Goal: Information Seeking & Learning: Learn about a topic

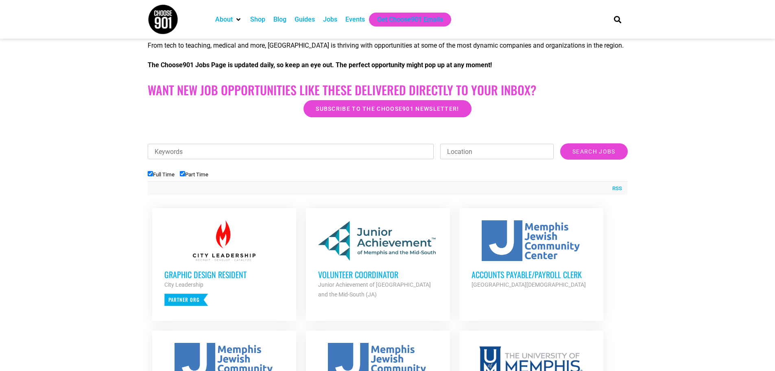
scroll to position [285, 0]
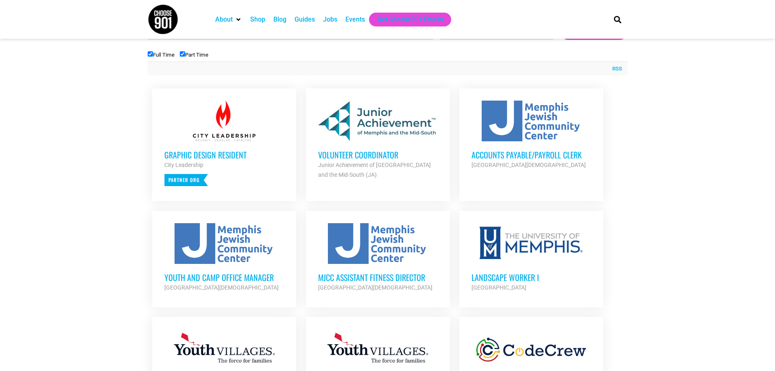
click at [379, 155] on h3 "Volunteer Coordinator" at bounding box center [378, 154] width 120 height 11
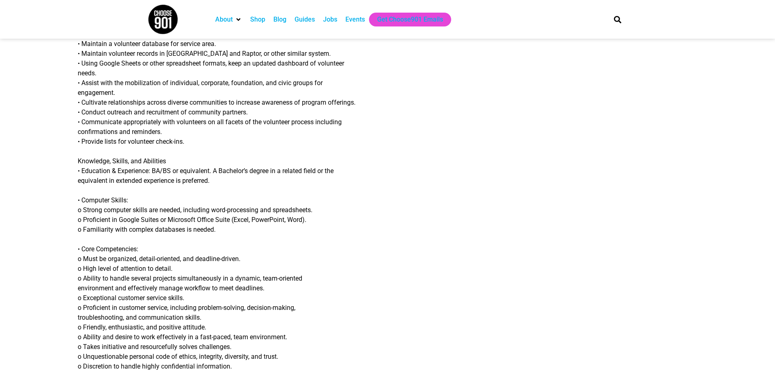
scroll to position [447, 0]
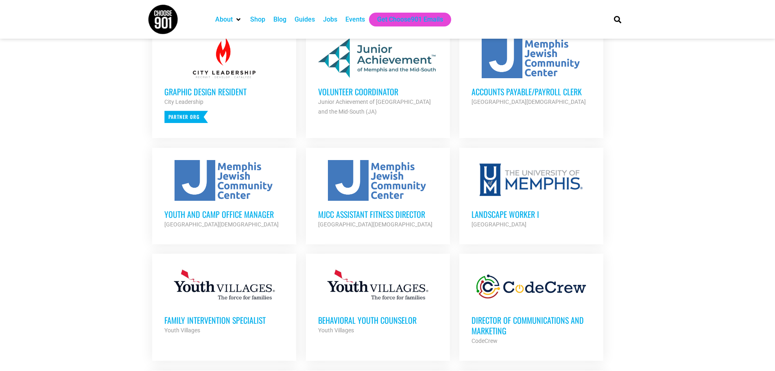
scroll to position [366, 0]
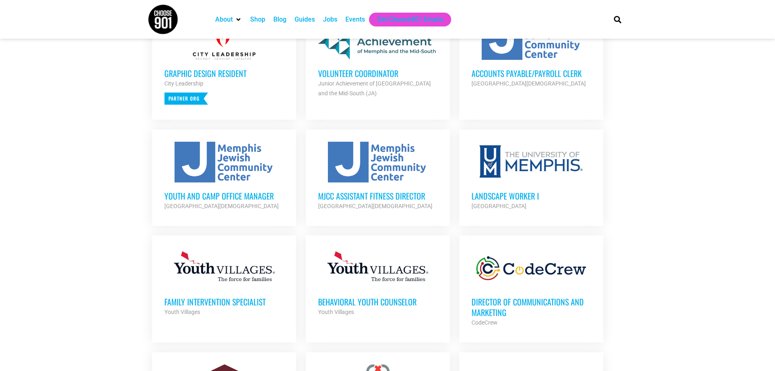
click at [382, 192] on h3 "MJCC Assistant Fitness Director" at bounding box center [378, 195] width 120 height 11
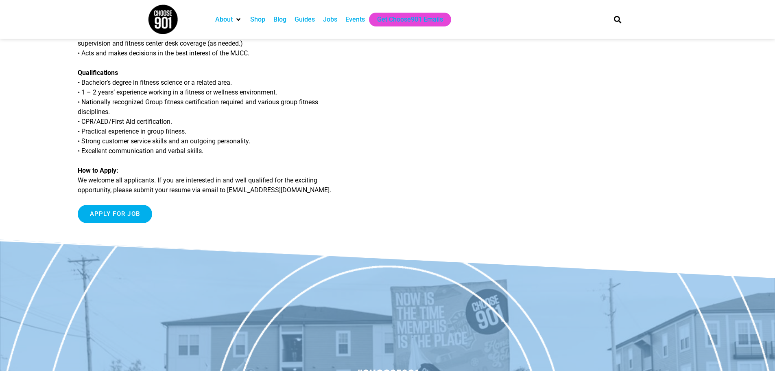
scroll to position [325, 0]
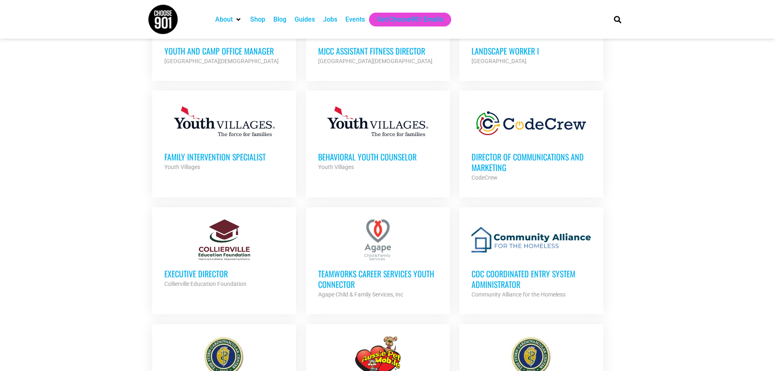
scroll to position [529, 0]
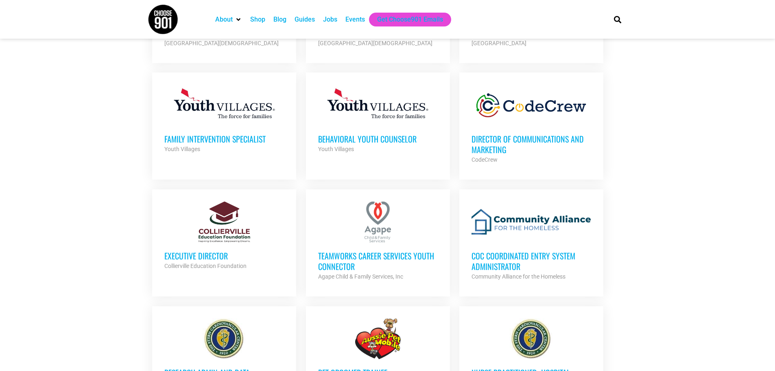
click at [477, 139] on h3 "Director of Communications and Marketing" at bounding box center [531, 143] width 120 height 21
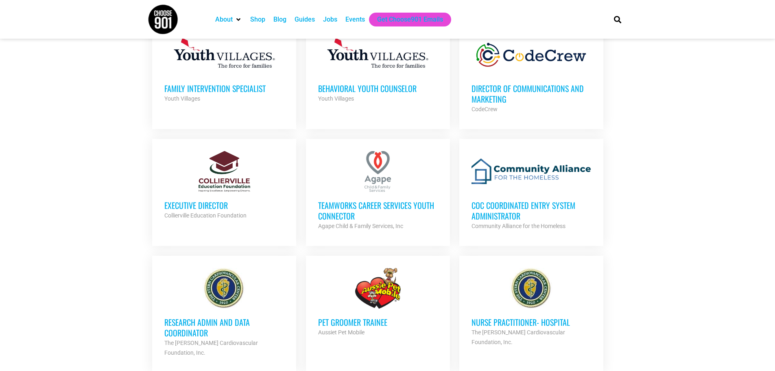
scroll to position [610, 0]
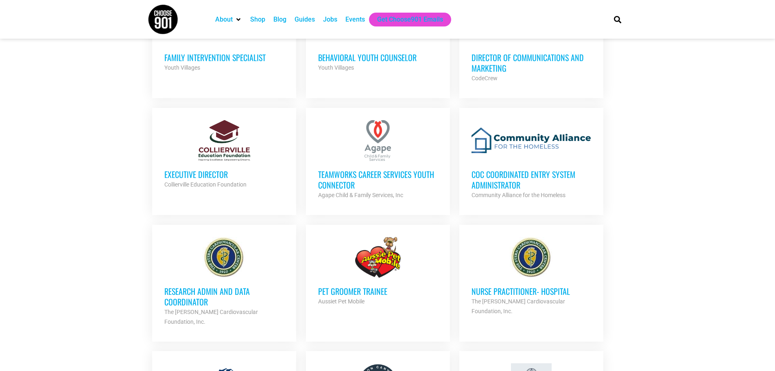
click at [209, 172] on h3 "Executive Director" at bounding box center [224, 174] width 120 height 11
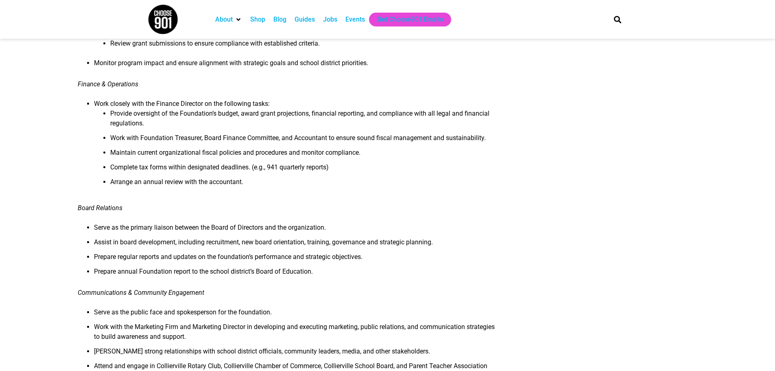
scroll to position [447, 0]
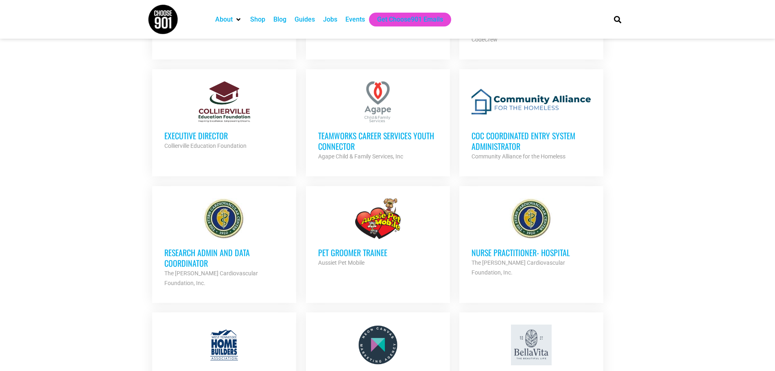
scroll to position [651, 0]
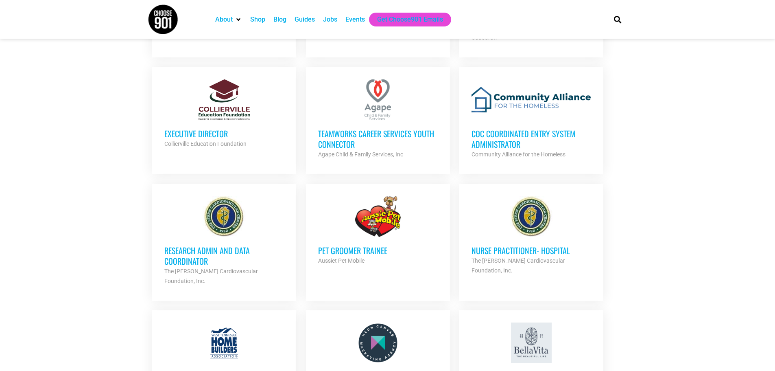
click at [218, 217] on div at bounding box center [224, 216] width 120 height 41
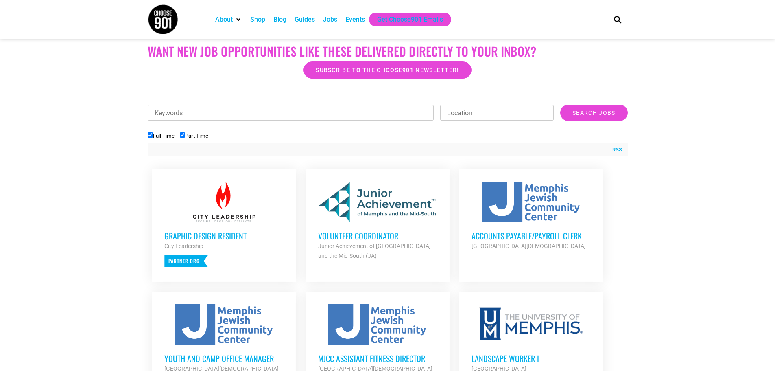
scroll to position [244, 0]
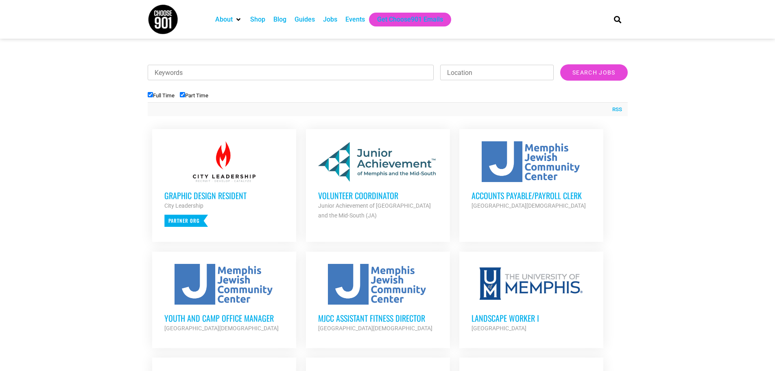
click at [218, 181] on div at bounding box center [224, 161] width 120 height 41
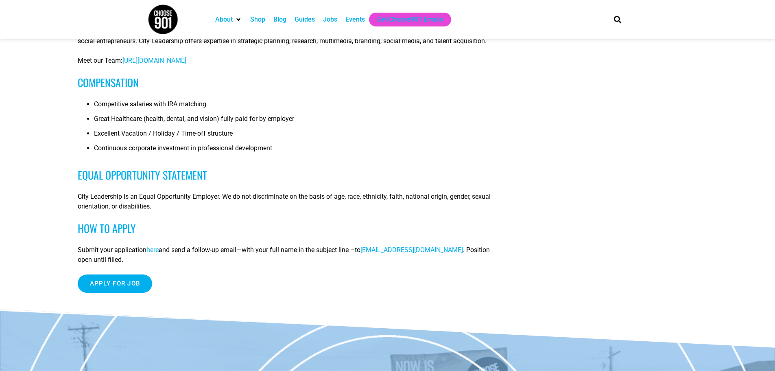
scroll to position [529, 0]
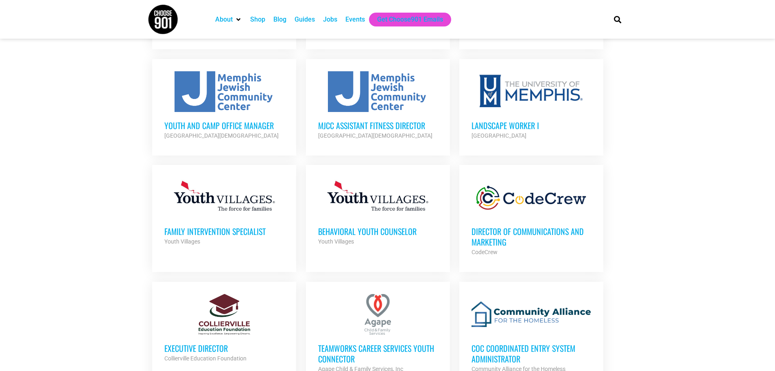
scroll to position [447, 0]
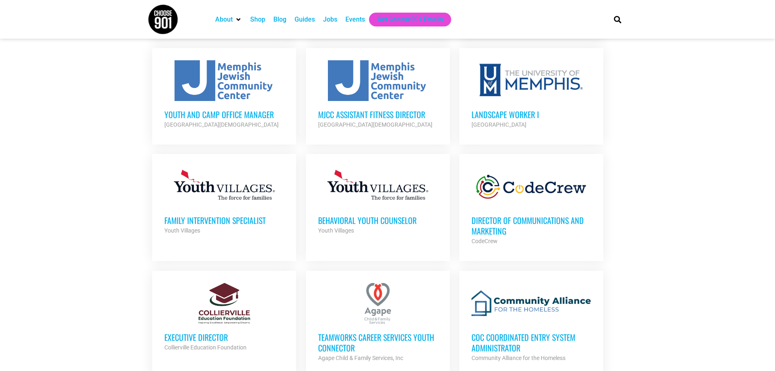
click at [258, 220] on h3 "Family Intervention Specialist" at bounding box center [224, 220] width 120 height 11
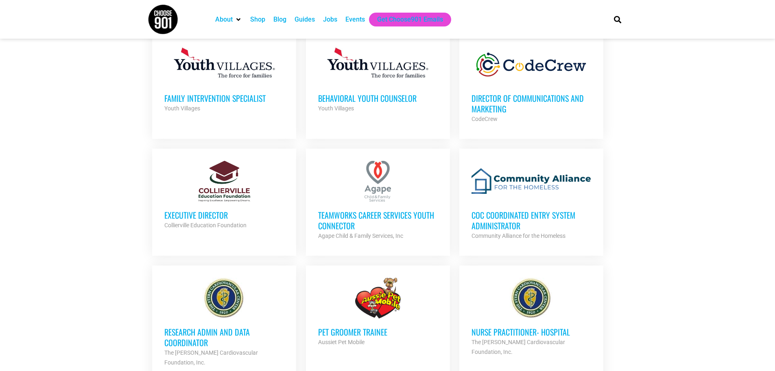
click at [358, 205] on div "TeamWorks Career Services Youth Connector Agape Child & Family Services, Inc Pa…" at bounding box center [378, 220] width 120 height 39
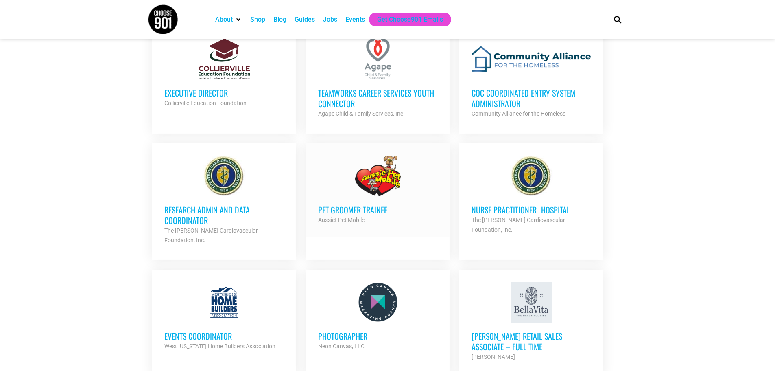
click at [360, 192] on div at bounding box center [378, 175] width 120 height 41
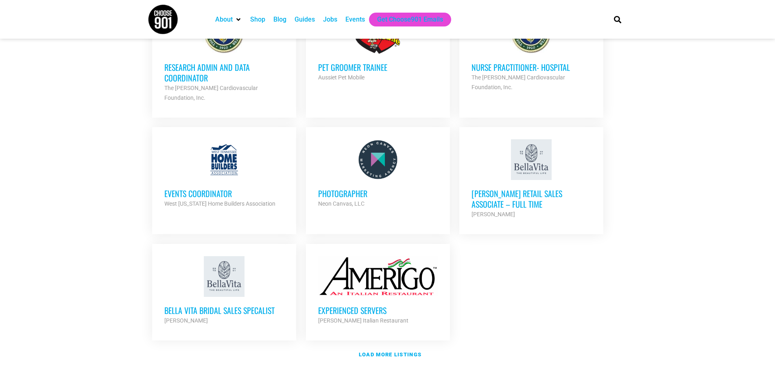
scroll to position [854, 0]
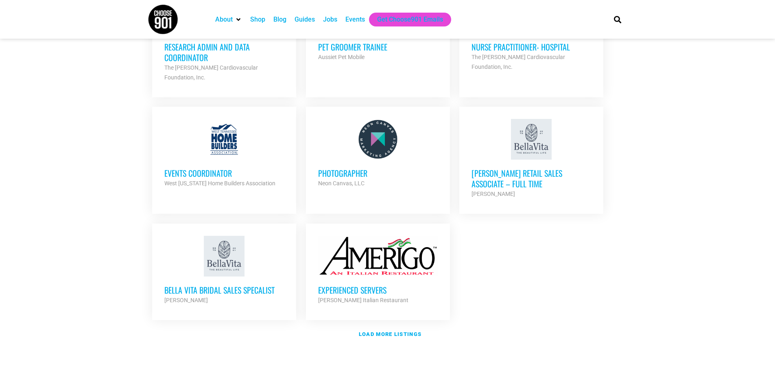
click at [344, 168] on h3 "Photographer" at bounding box center [378, 173] width 120 height 11
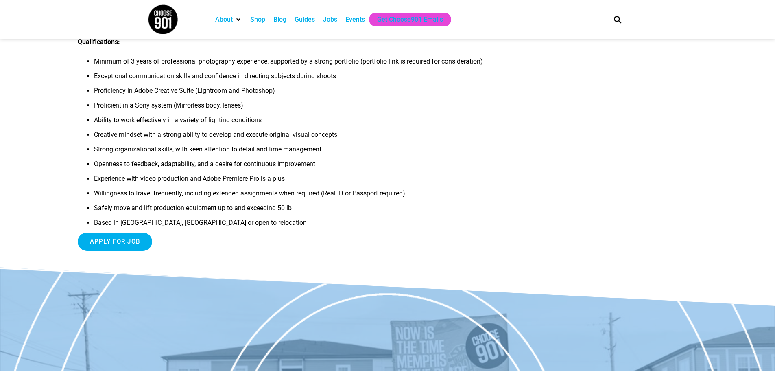
scroll to position [244, 0]
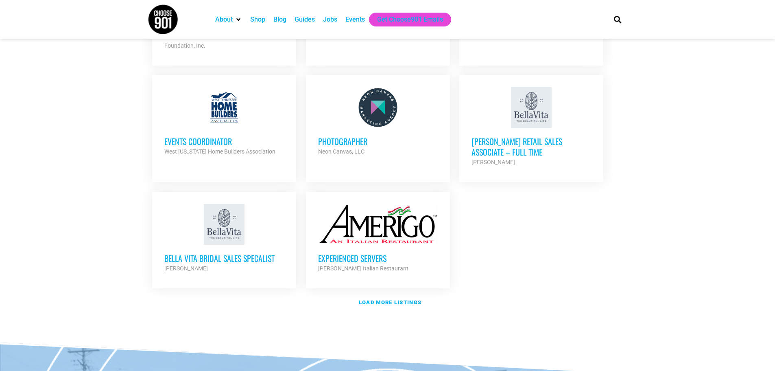
scroll to position [1017, 0]
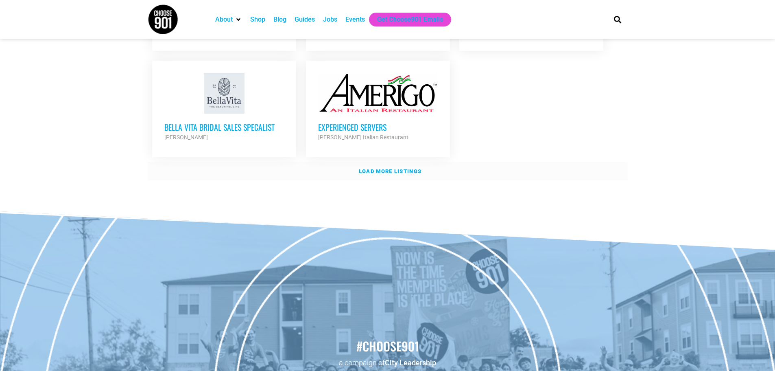
click at [369, 168] on strong "Load more listings" at bounding box center [390, 171] width 63 height 6
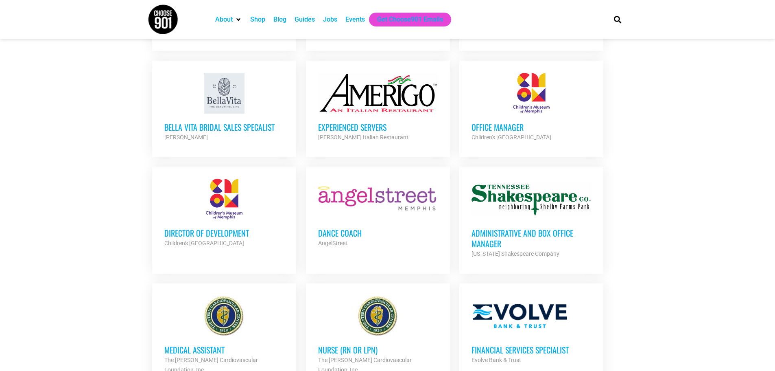
click at [493, 134] on strong "Children's [GEOGRAPHIC_DATA]" at bounding box center [511, 137] width 80 height 7
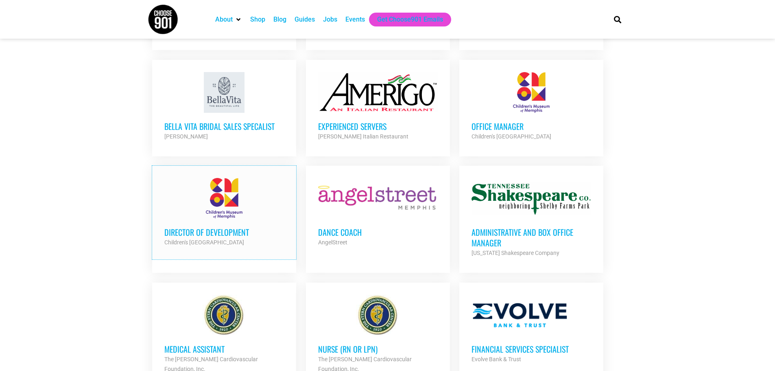
click at [226, 227] on h3 "Director of Development" at bounding box center [224, 232] width 120 height 11
